Goal: Task Accomplishment & Management: Manage account settings

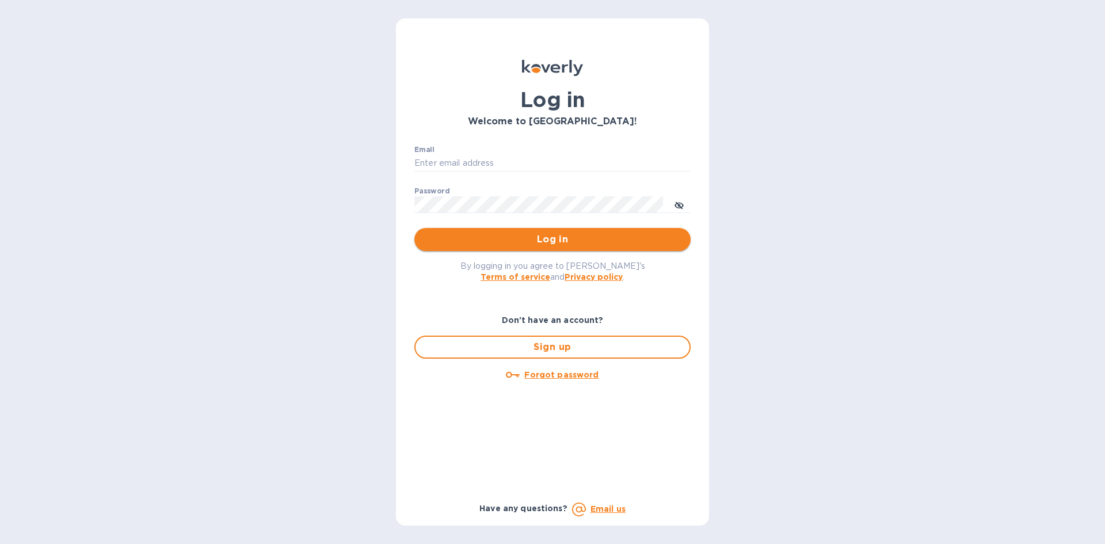
type input "[EMAIL_ADDRESS][DOMAIN_NAME]"
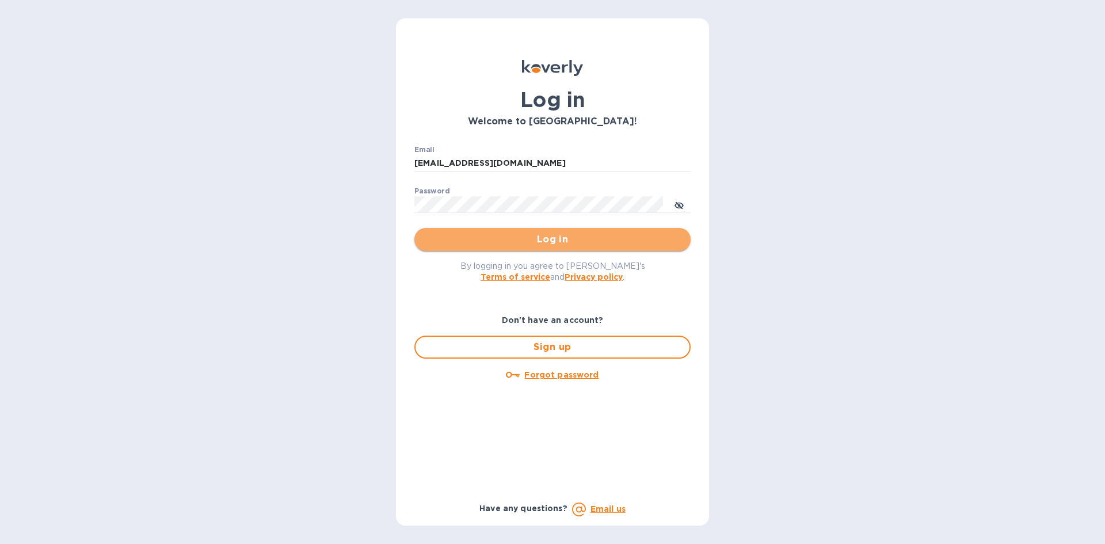
click at [652, 237] on span "Log in" at bounding box center [552, 239] width 258 height 14
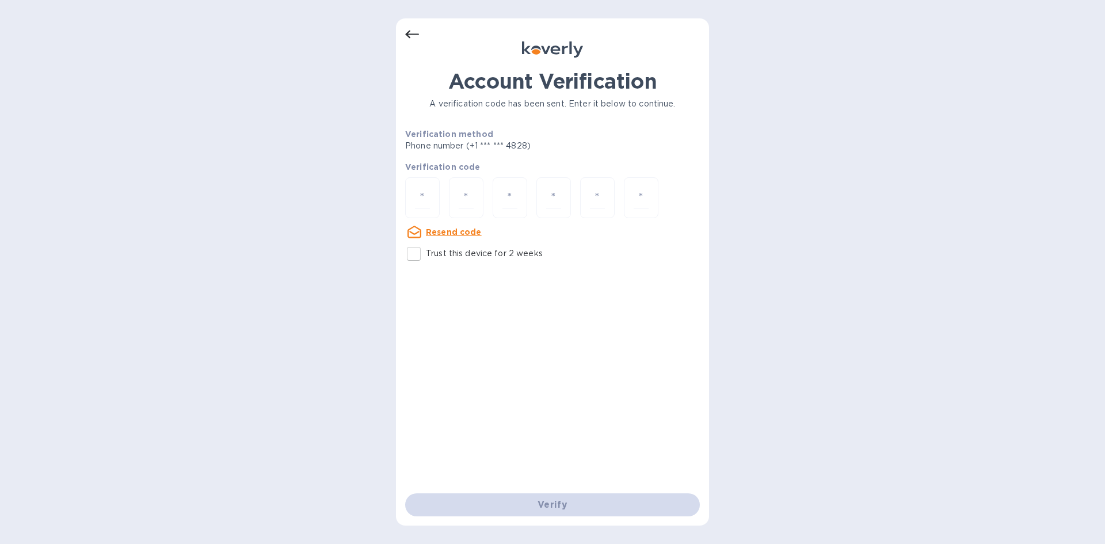
click at [419, 260] on input "Trust this device for 2 weeks" at bounding box center [414, 254] width 24 height 24
checkbox input "true"
click at [418, 190] on input "number" at bounding box center [422, 197] width 15 height 21
type input "4"
type input "6"
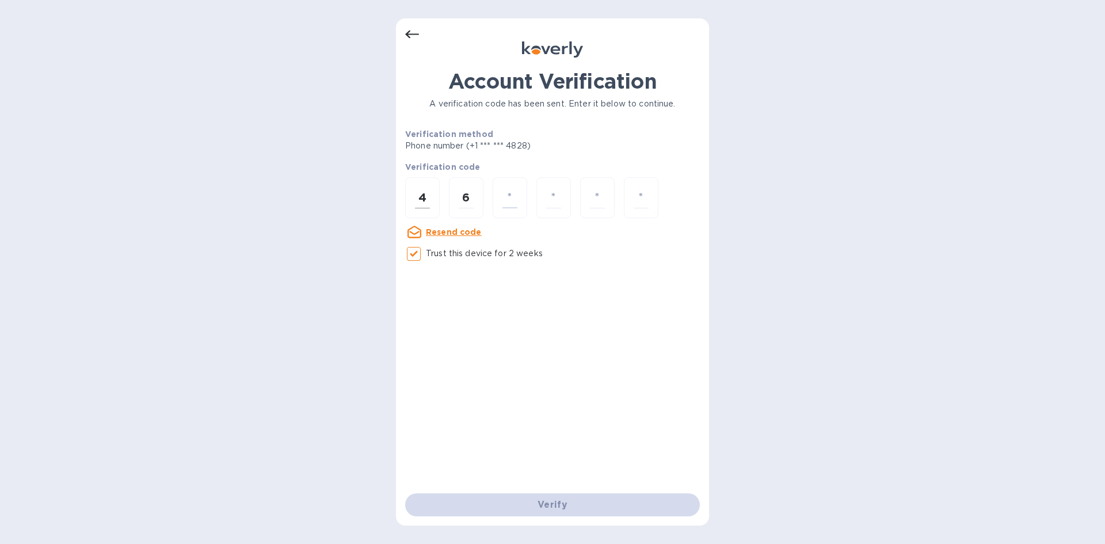
type input "2"
type input "4"
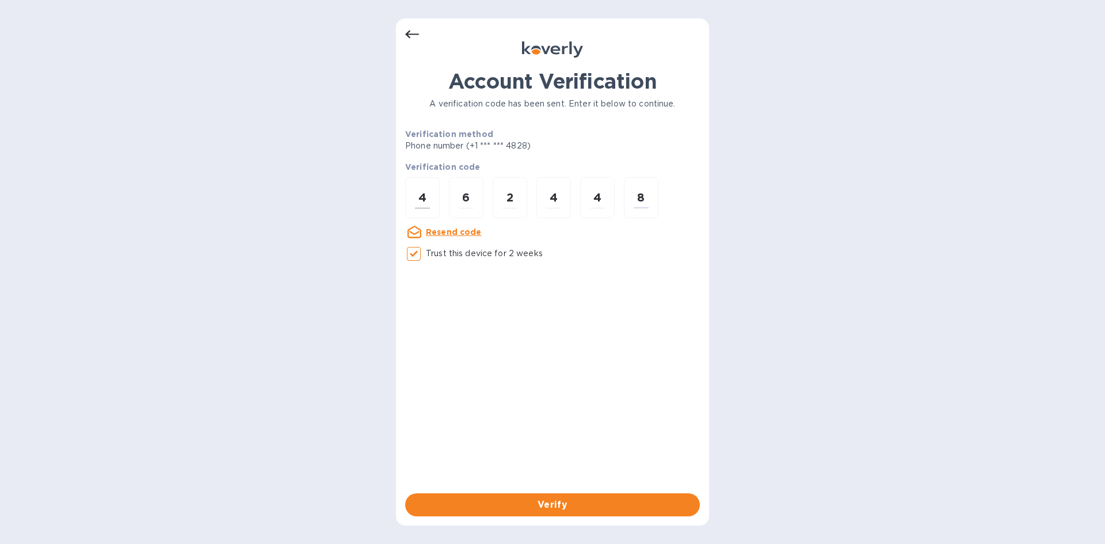
type input "8"
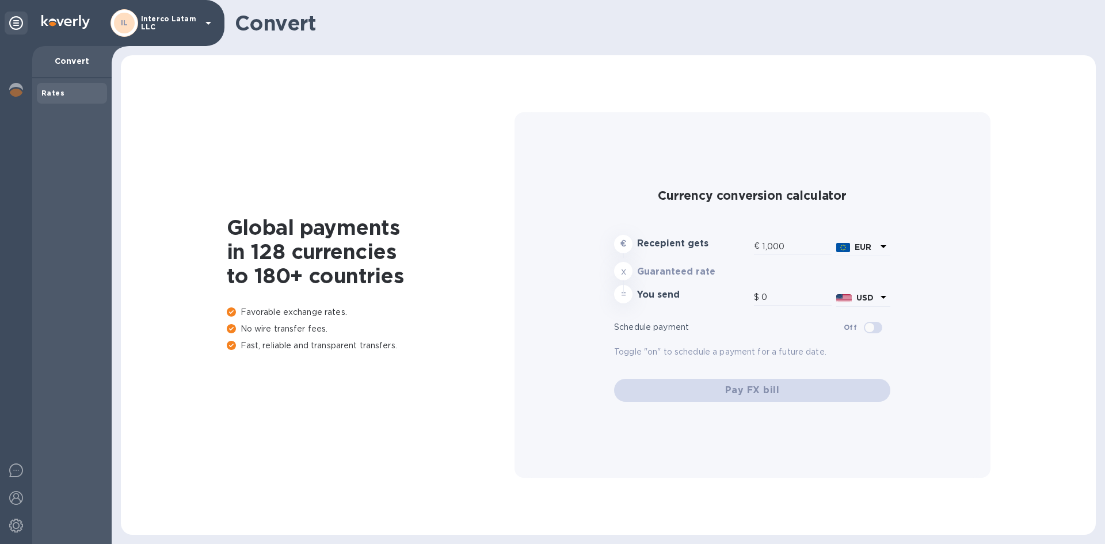
type input "1,172.85"
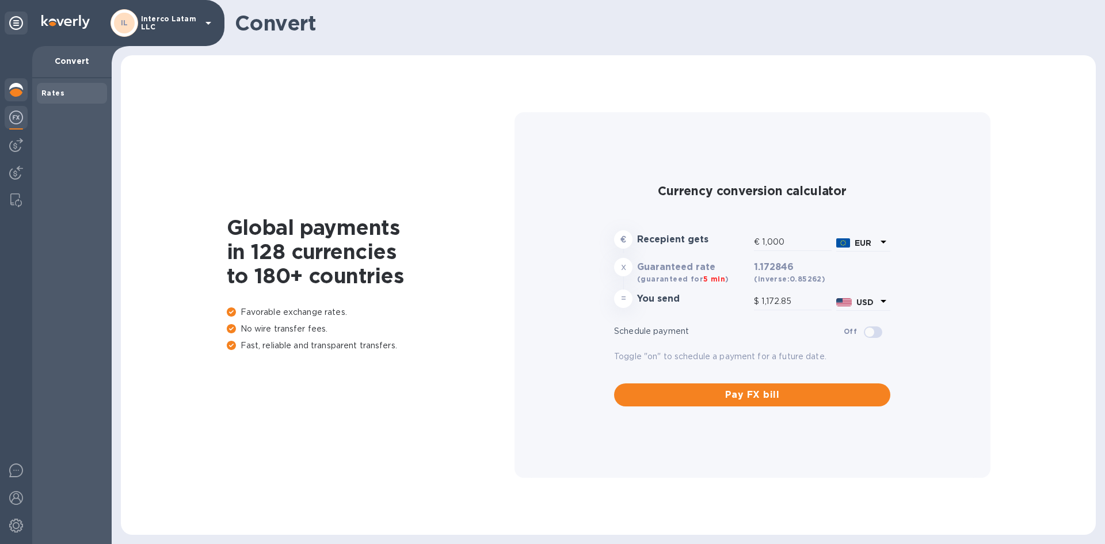
click at [22, 83] on img at bounding box center [16, 90] width 14 height 14
